Goal: Task Accomplishment & Management: Manage account settings

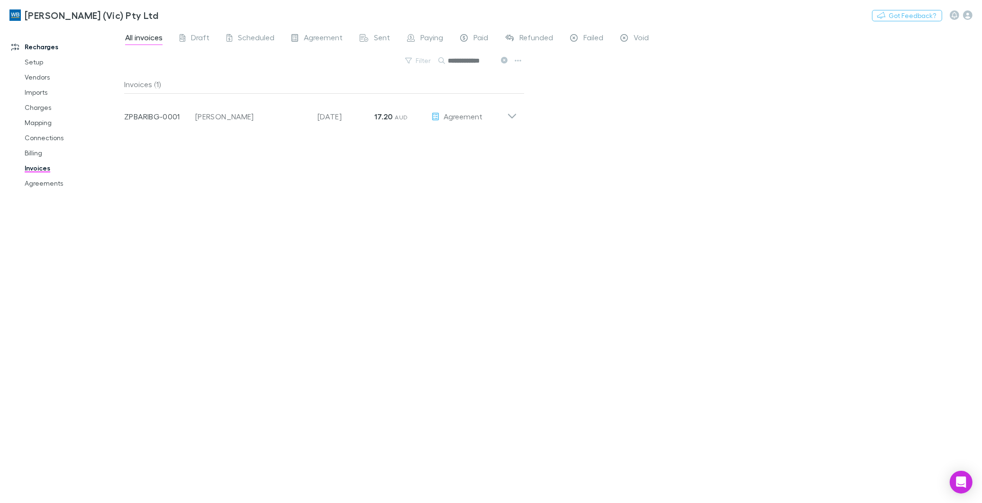
click at [503, 59] on icon at bounding box center [504, 60] width 7 height 7
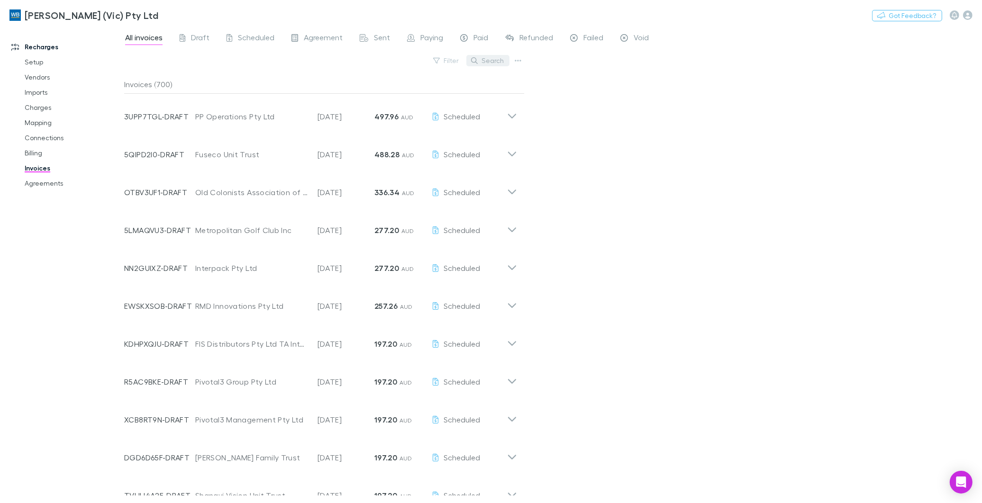
click at [500, 60] on button "Search" at bounding box center [487, 60] width 43 height 11
paste input "**********"
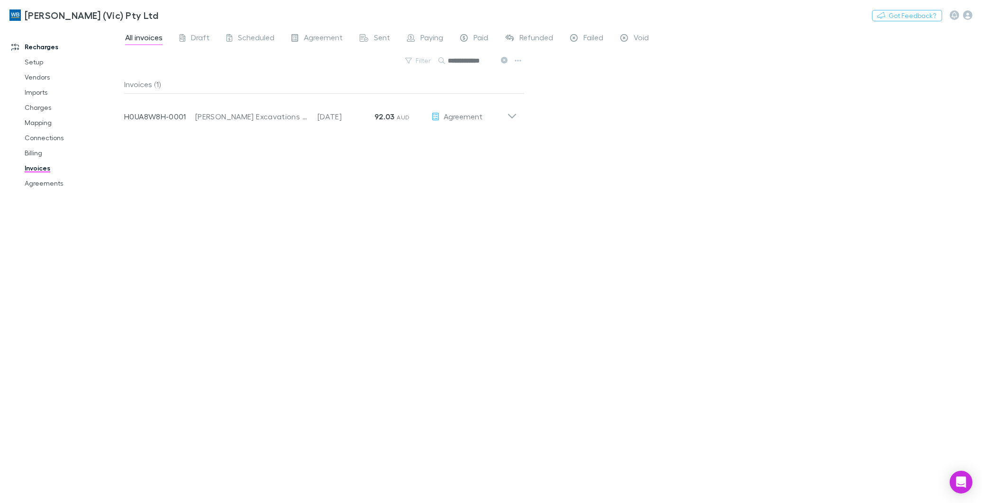
scroll to position [0, 2]
type input "**********"
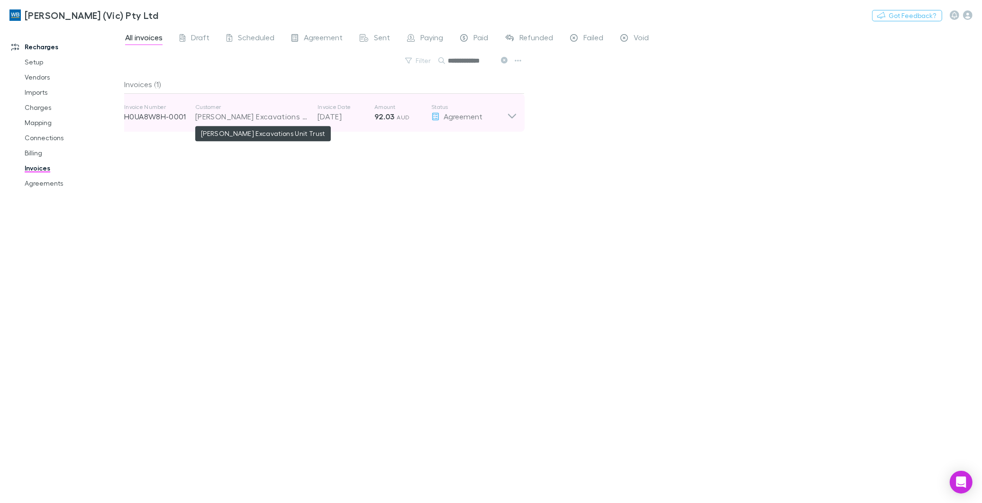
click at [269, 115] on div "[PERSON_NAME] Excavations Unit Trust" at bounding box center [251, 116] width 113 height 11
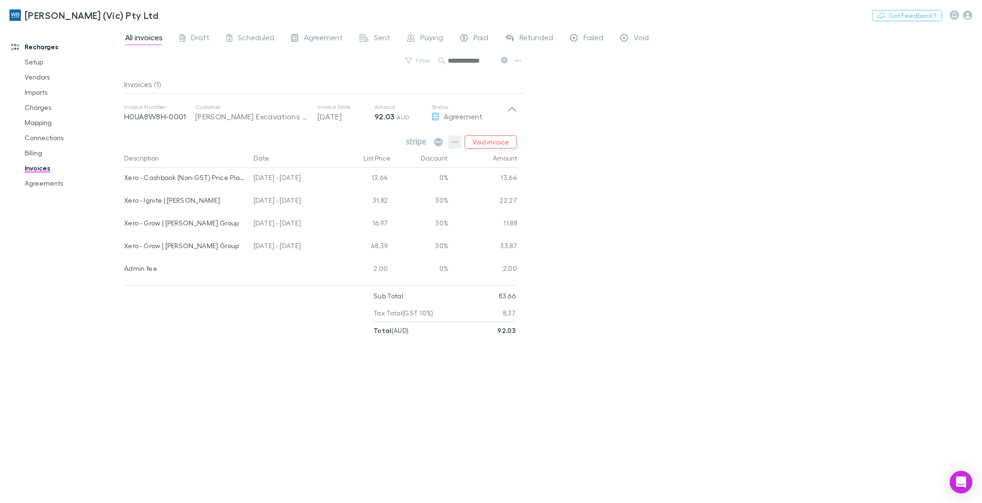
click at [452, 143] on icon "button" at bounding box center [455, 142] width 7 height 8
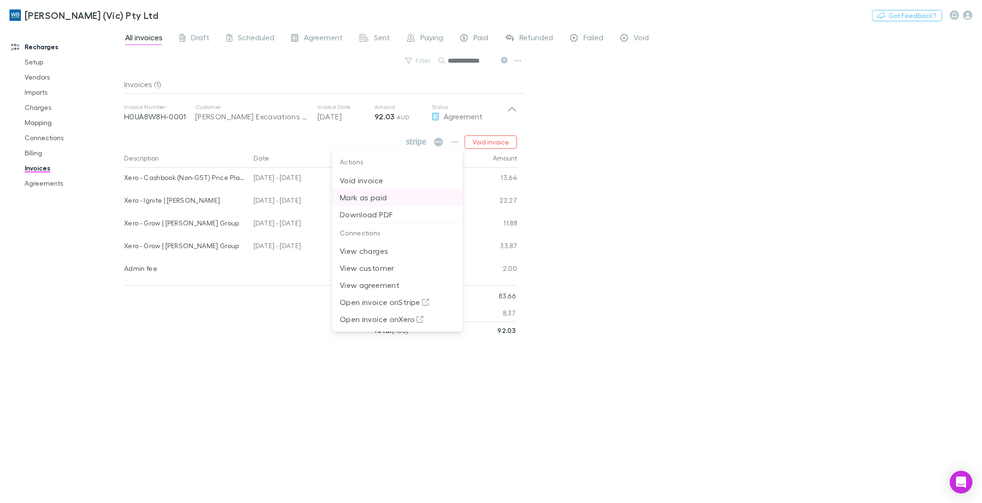
click at [385, 201] on p "Mark as paid" at bounding box center [397, 197] width 115 height 11
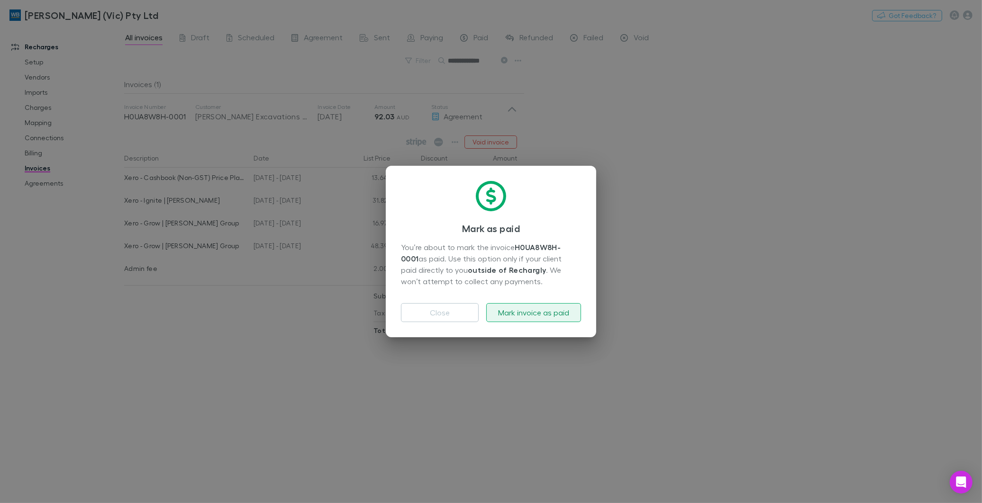
click at [547, 314] on button "Mark invoice as paid" at bounding box center [533, 312] width 95 height 19
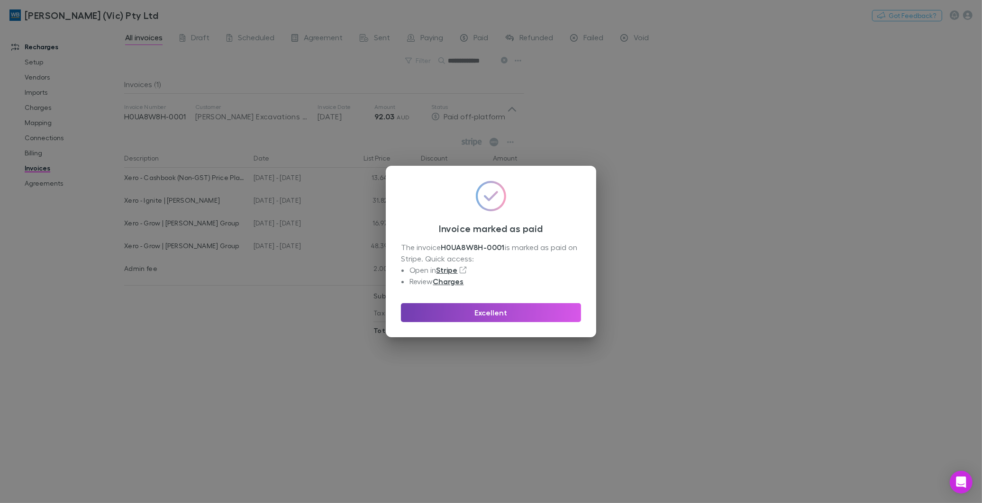
click at [491, 310] on button "Excellent" at bounding box center [491, 312] width 180 height 19
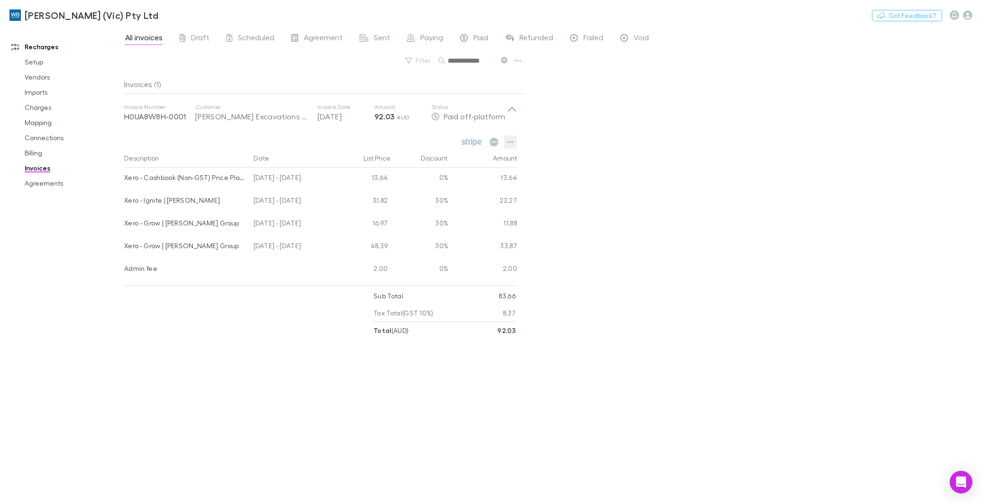
click at [517, 138] on button "button" at bounding box center [510, 142] width 13 height 13
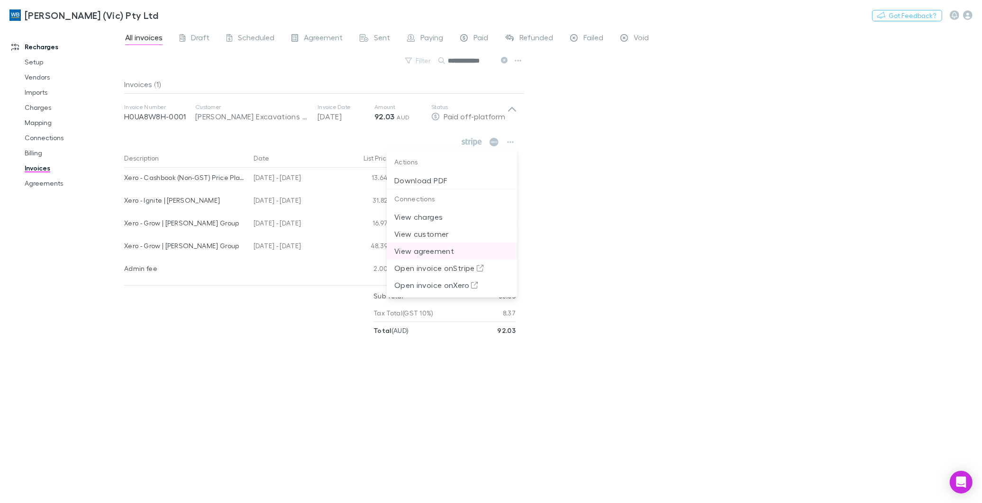
click at [435, 252] on p "View agreement" at bounding box center [451, 251] width 115 height 11
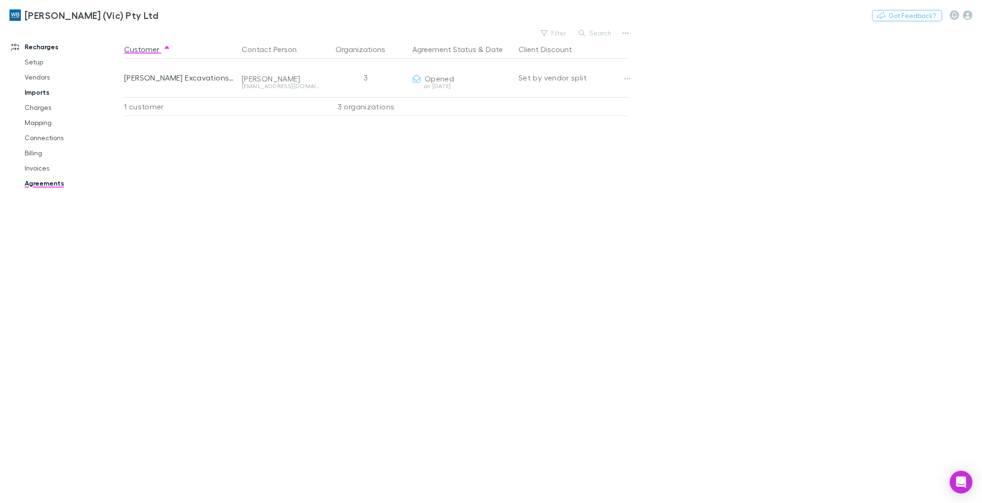
drag, startPoint x: 497, startPoint y: 77, endPoint x: 20, endPoint y: 93, distance: 476.7
click at [0, 0] on button "Copy link" at bounding box center [0, 0] width 0 height 0
drag, startPoint x: 480, startPoint y: 77, endPoint x: 6, endPoint y: 176, distance: 484.7
click at [0, 0] on button "Copy link" at bounding box center [0, 0] width 0 height 0
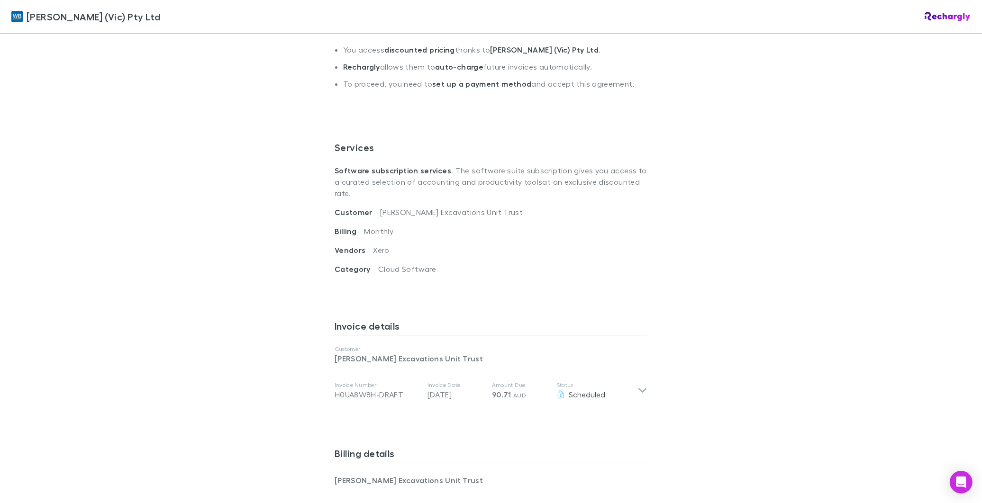
scroll to position [316, 0]
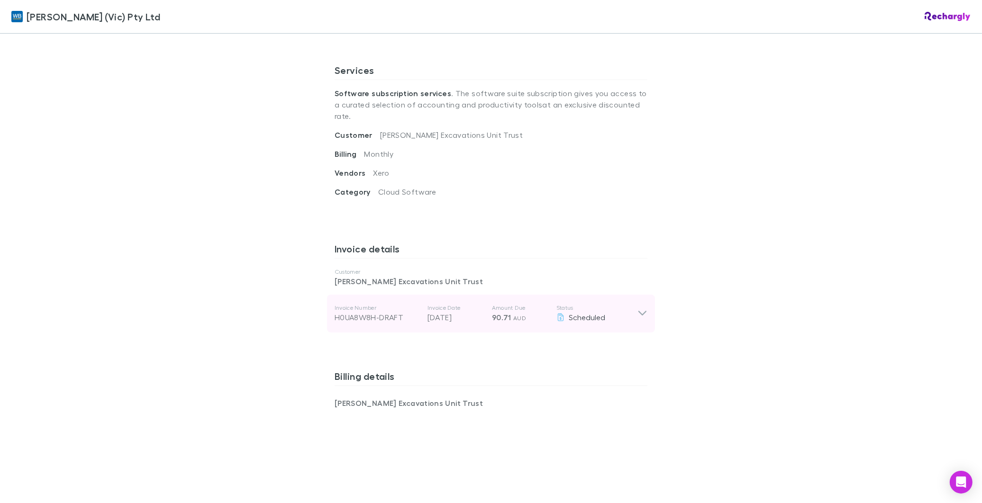
click at [638, 308] on icon at bounding box center [643, 313] width 10 height 11
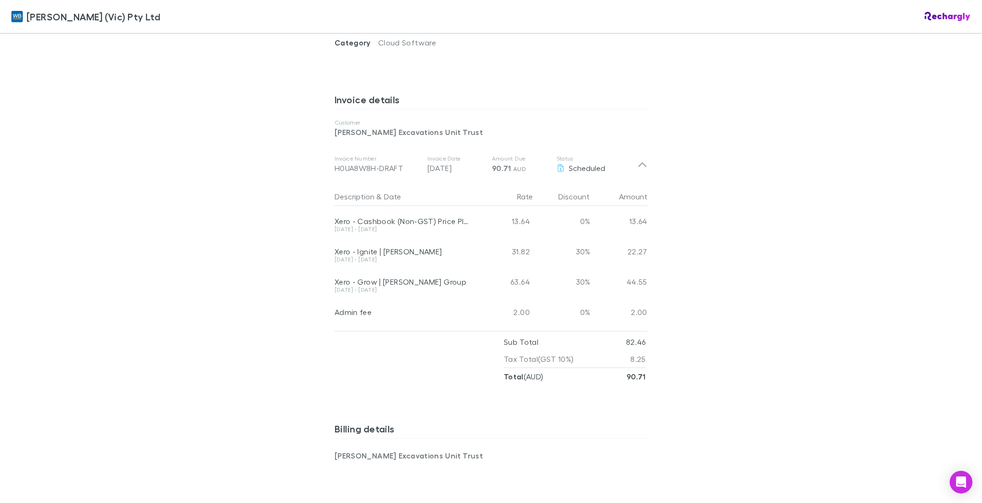
scroll to position [474, 0]
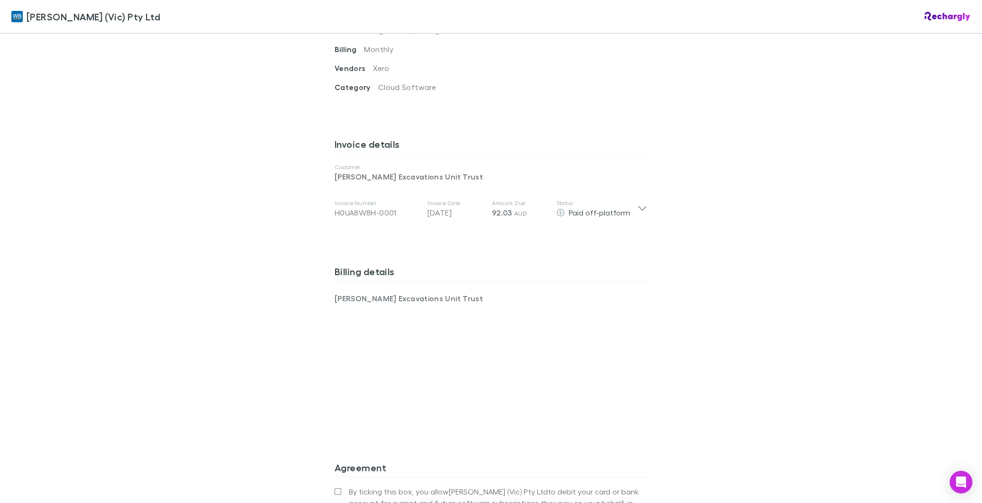
scroll to position [421, 0]
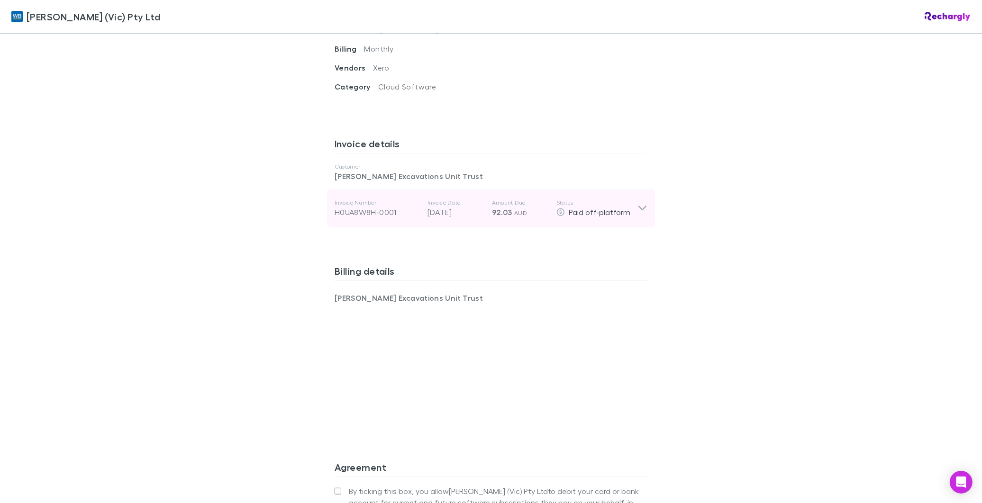
click at [639, 203] on icon at bounding box center [643, 208] width 10 height 11
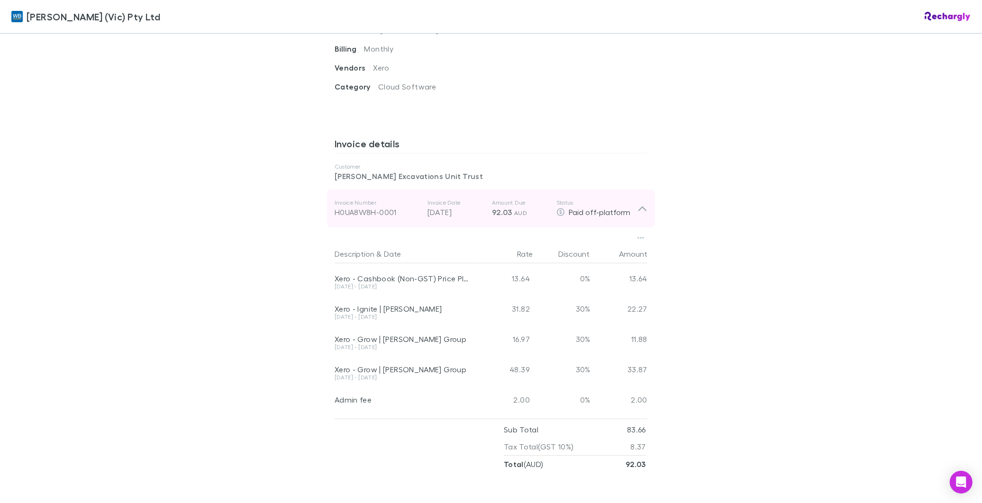
click at [641, 203] on icon at bounding box center [643, 208] width 10 height 11
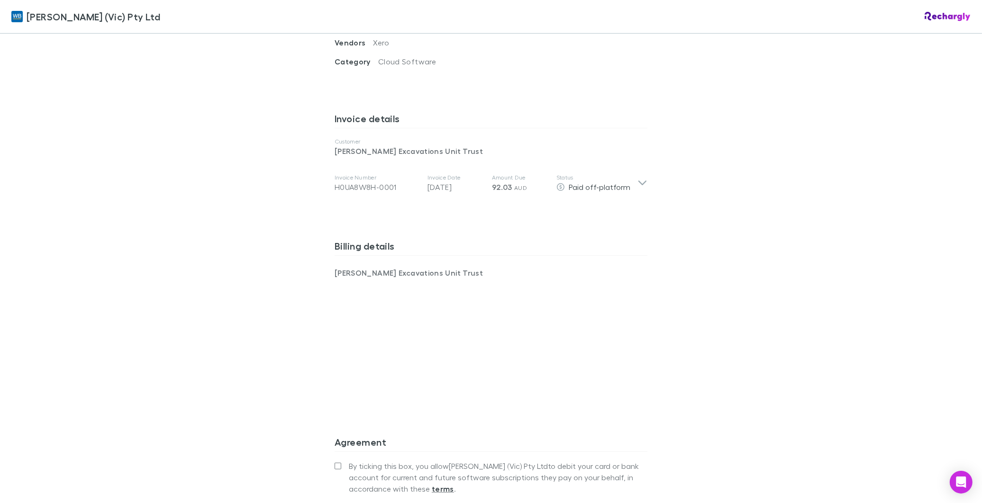
scroll to position [579, 0]
